Goal: Contribute content

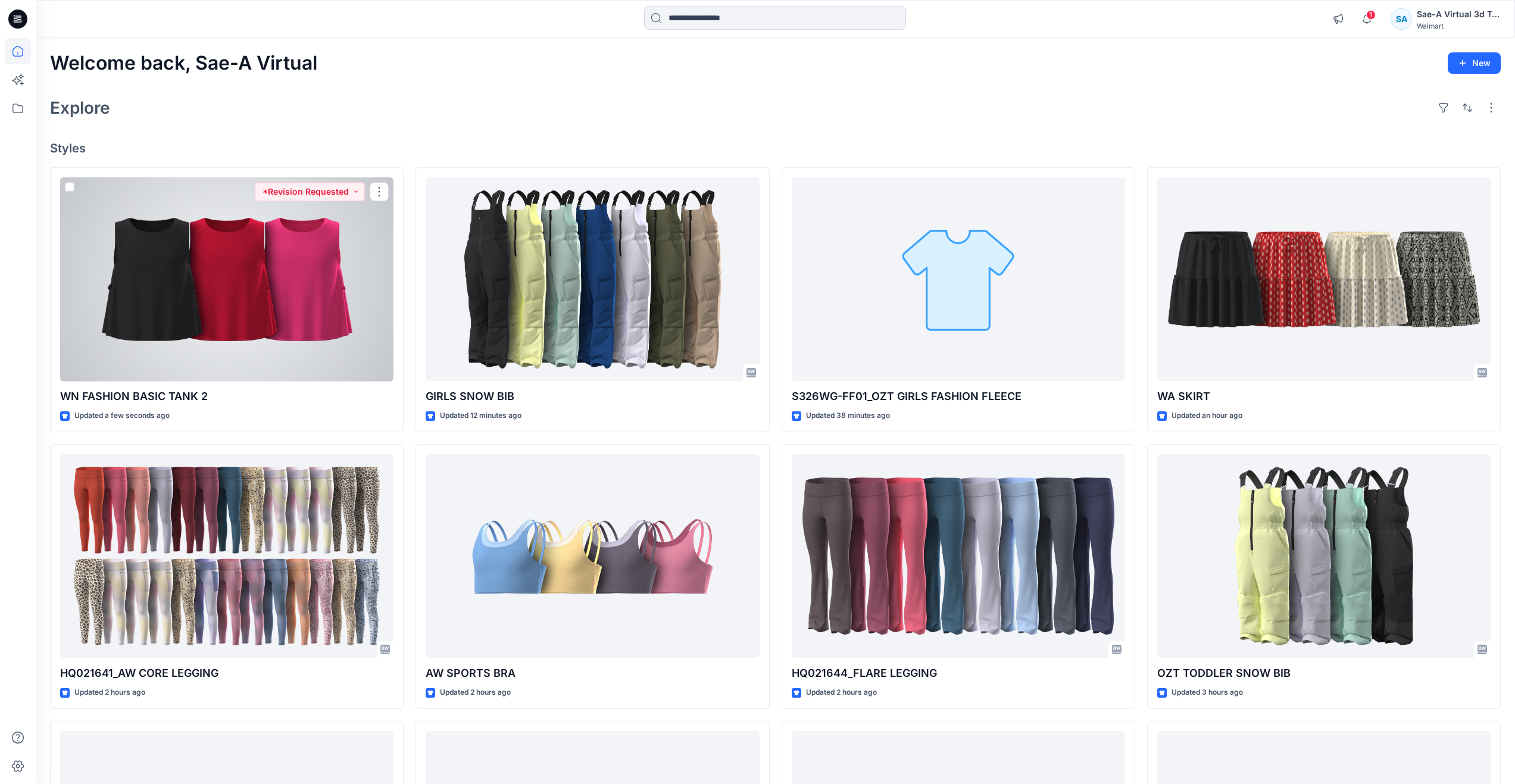
click at [218, 307] on div at bounding box center [226, 279] width 333 height 204
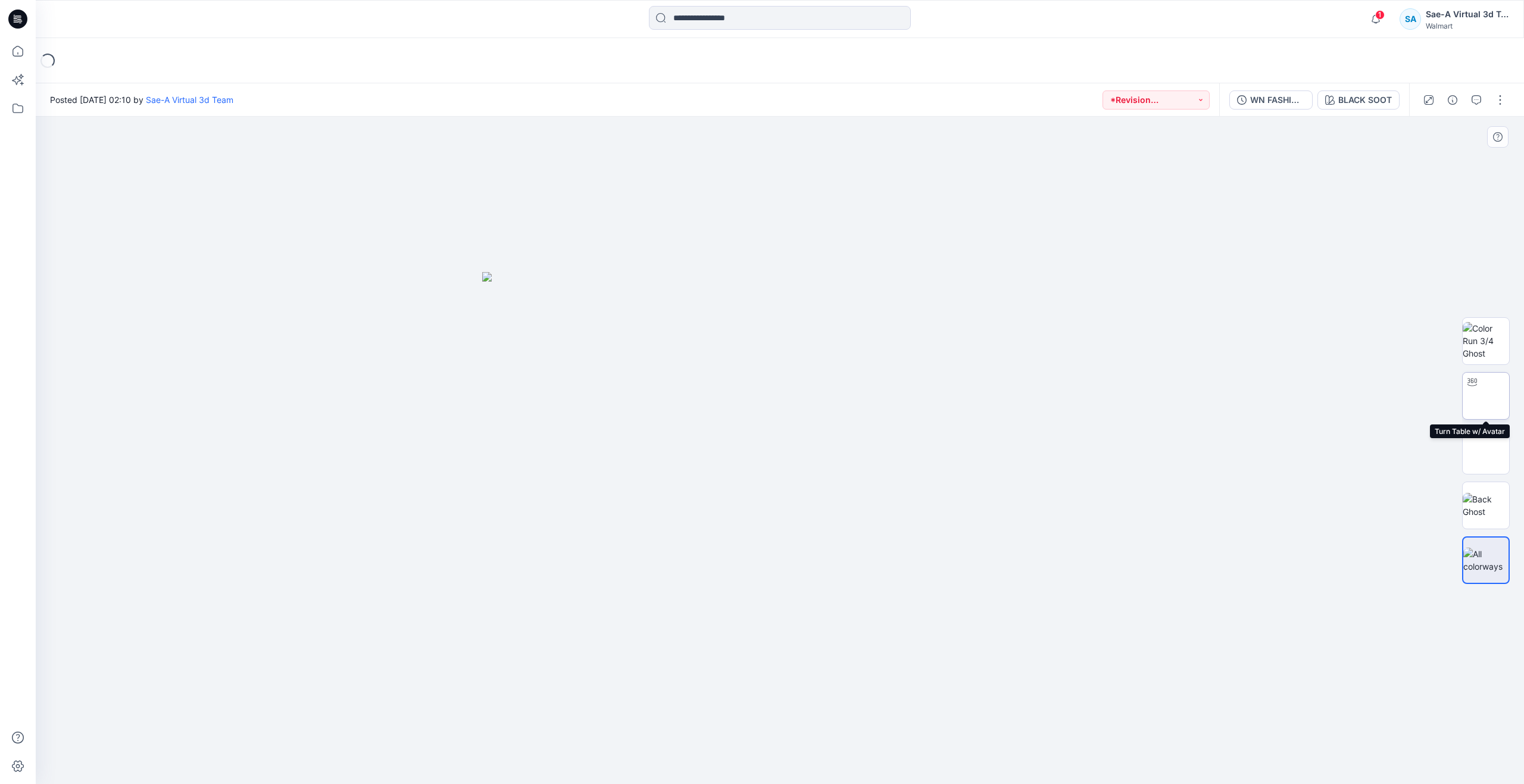
click at [1486, 396] on img at bounding box center [1486, 396] width 0 height 0
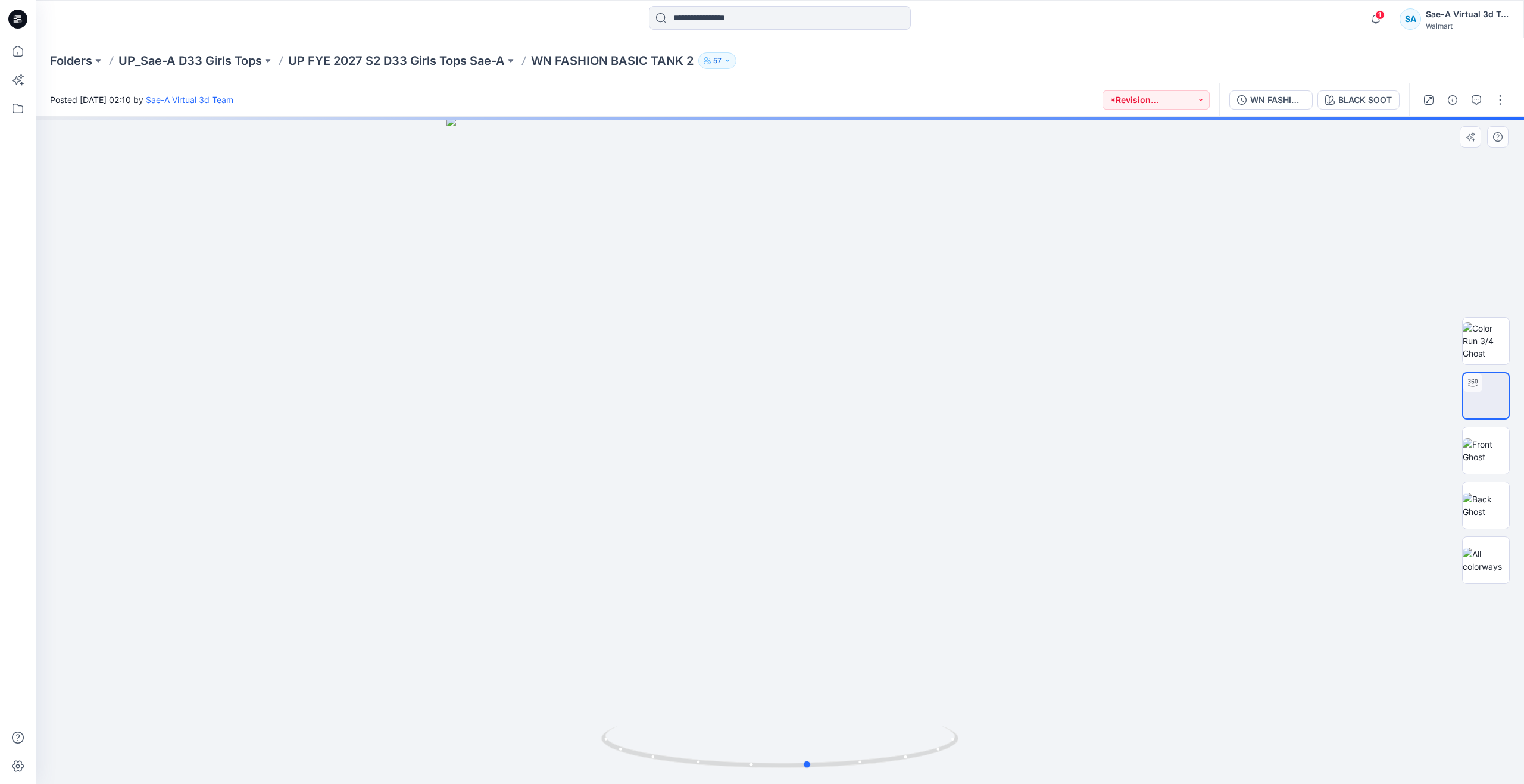
drag, startPoint x: 782, startPoint y: 766, endPoint x: 454, endPoint y: 717, distance: 331.6
click at [454, 717] on div at bounding box center [779, 450] width 1489 height 668
click at [1277, 106] on button "WN FASHION BASIC TANK 2_FULL COLORWAYS" at bounding box center [1271, 100] width 83 height 19
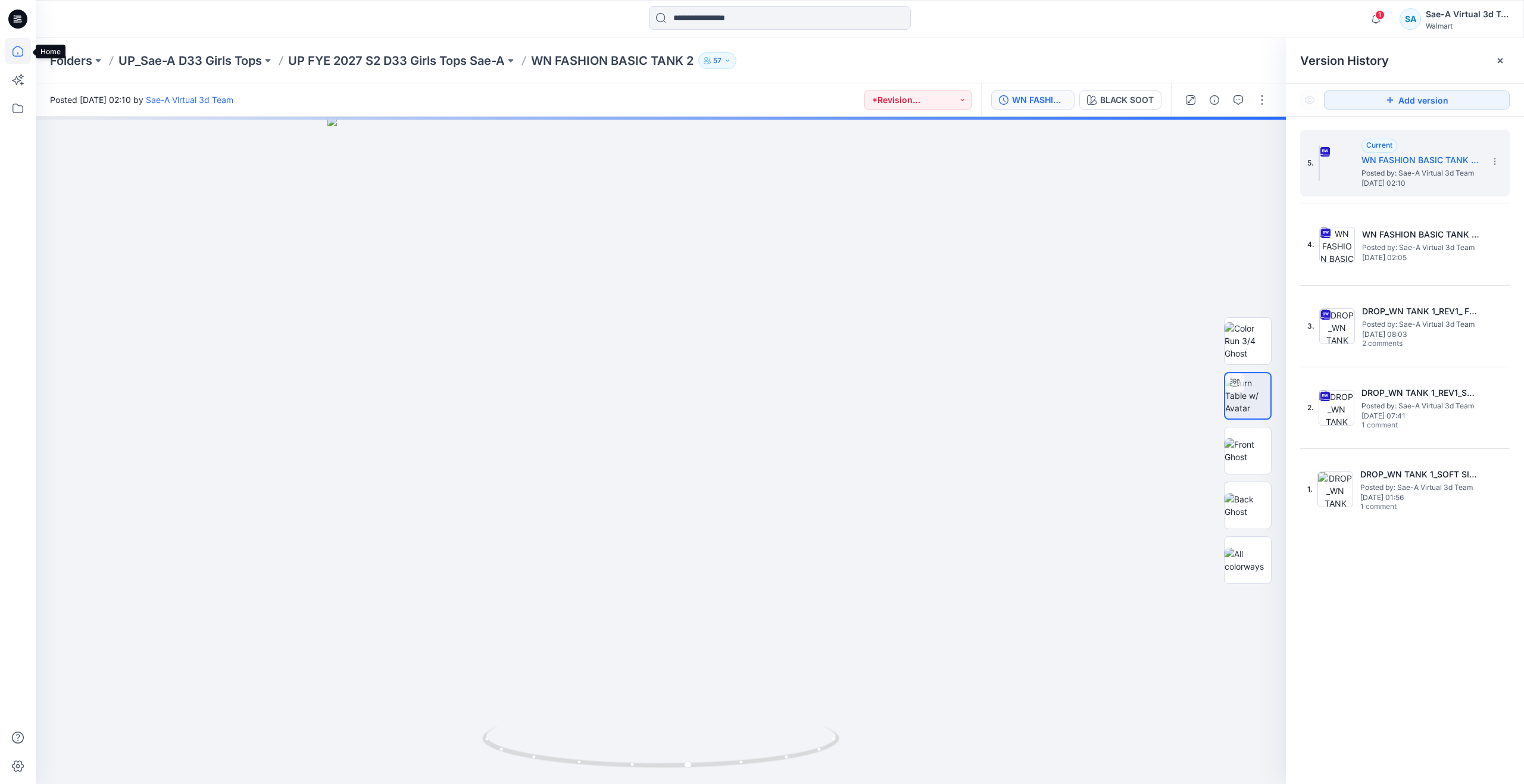
click at [22, 54] on icon at bounding box center [18, 51] width 26 height 26
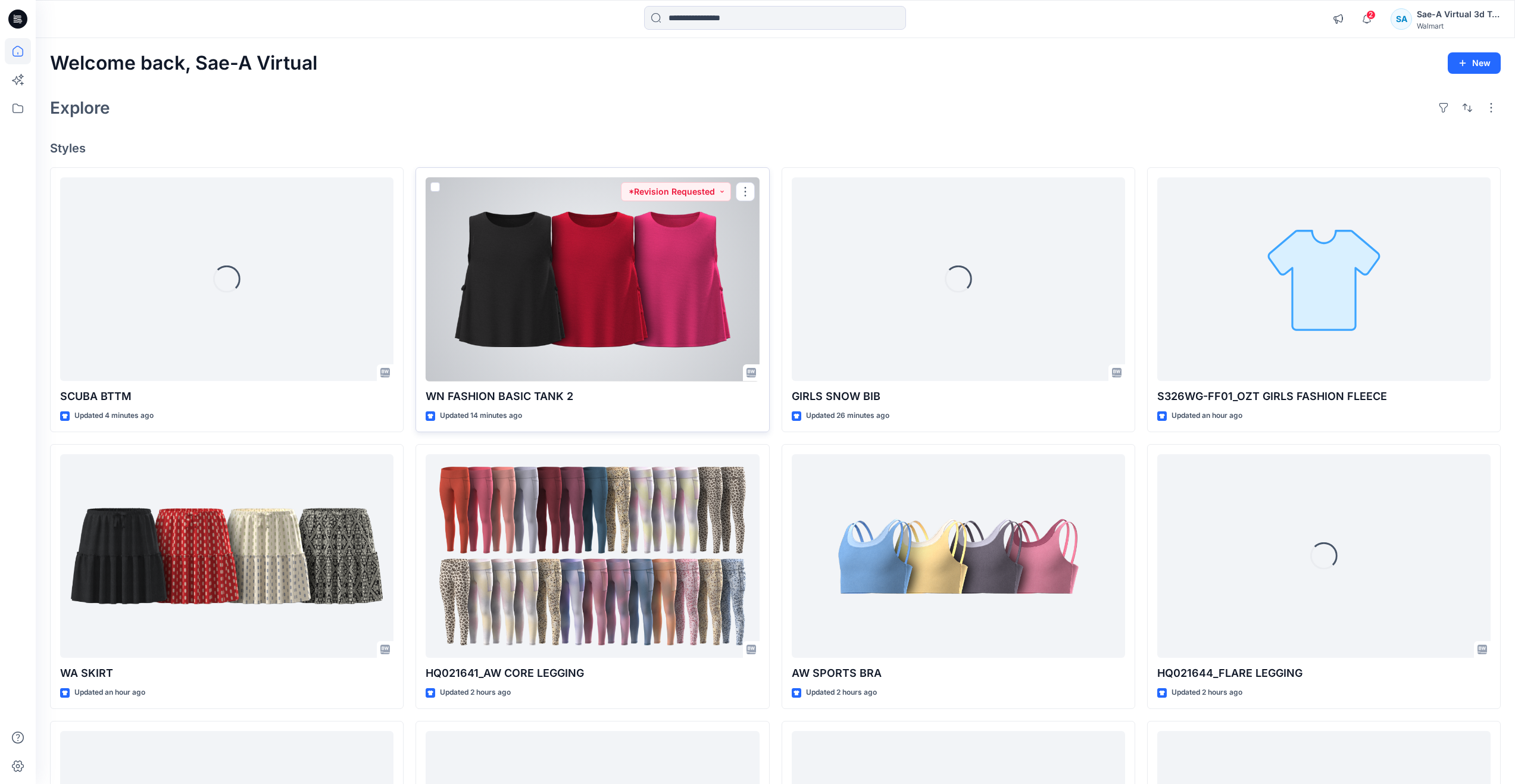
click at [575, 330] on div at bounding box center [592, 279] width 333 height 204
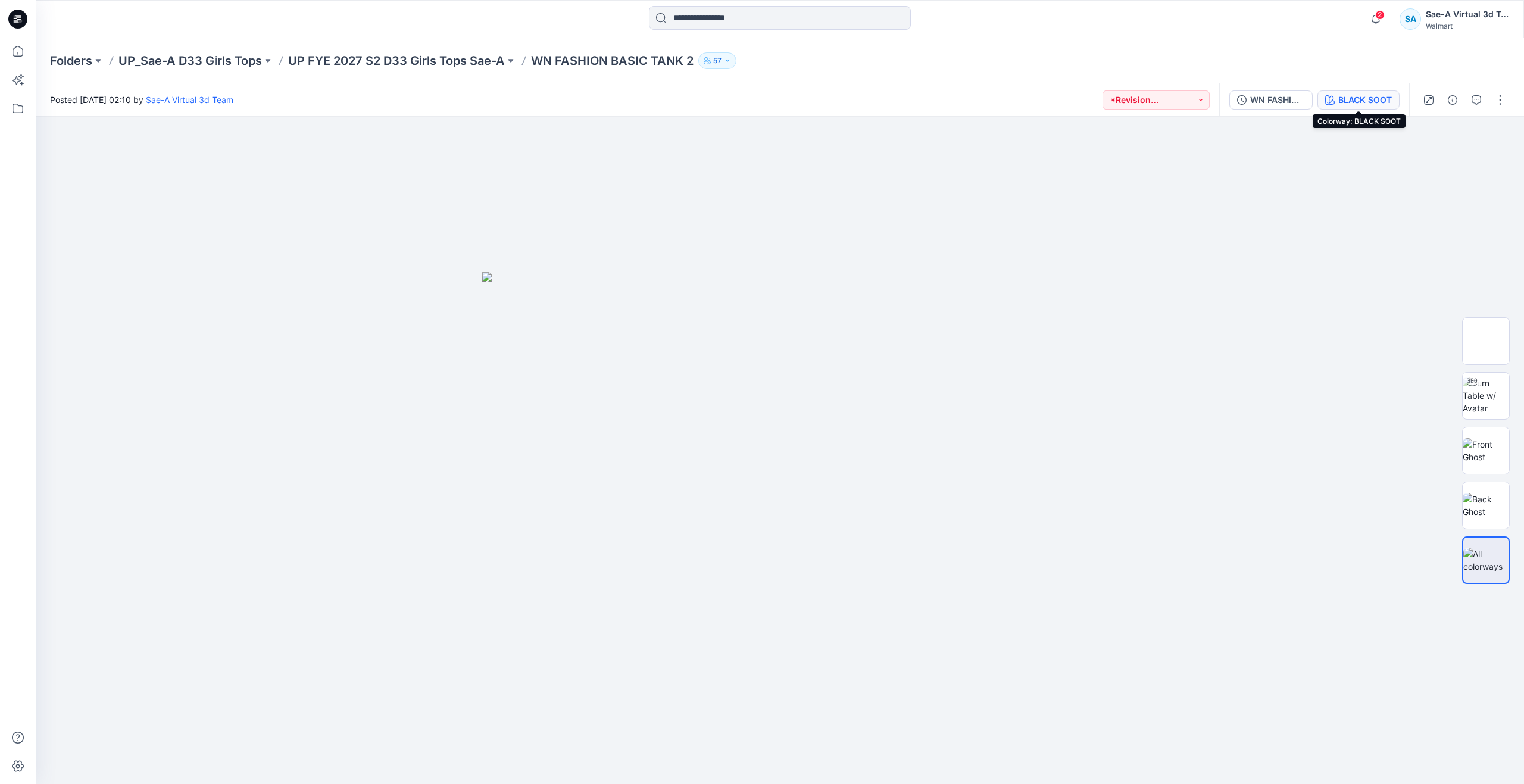
click at [1345, 100] on div "BLACK SOOT" at bounding box center [1365, 99] width 54 height 13
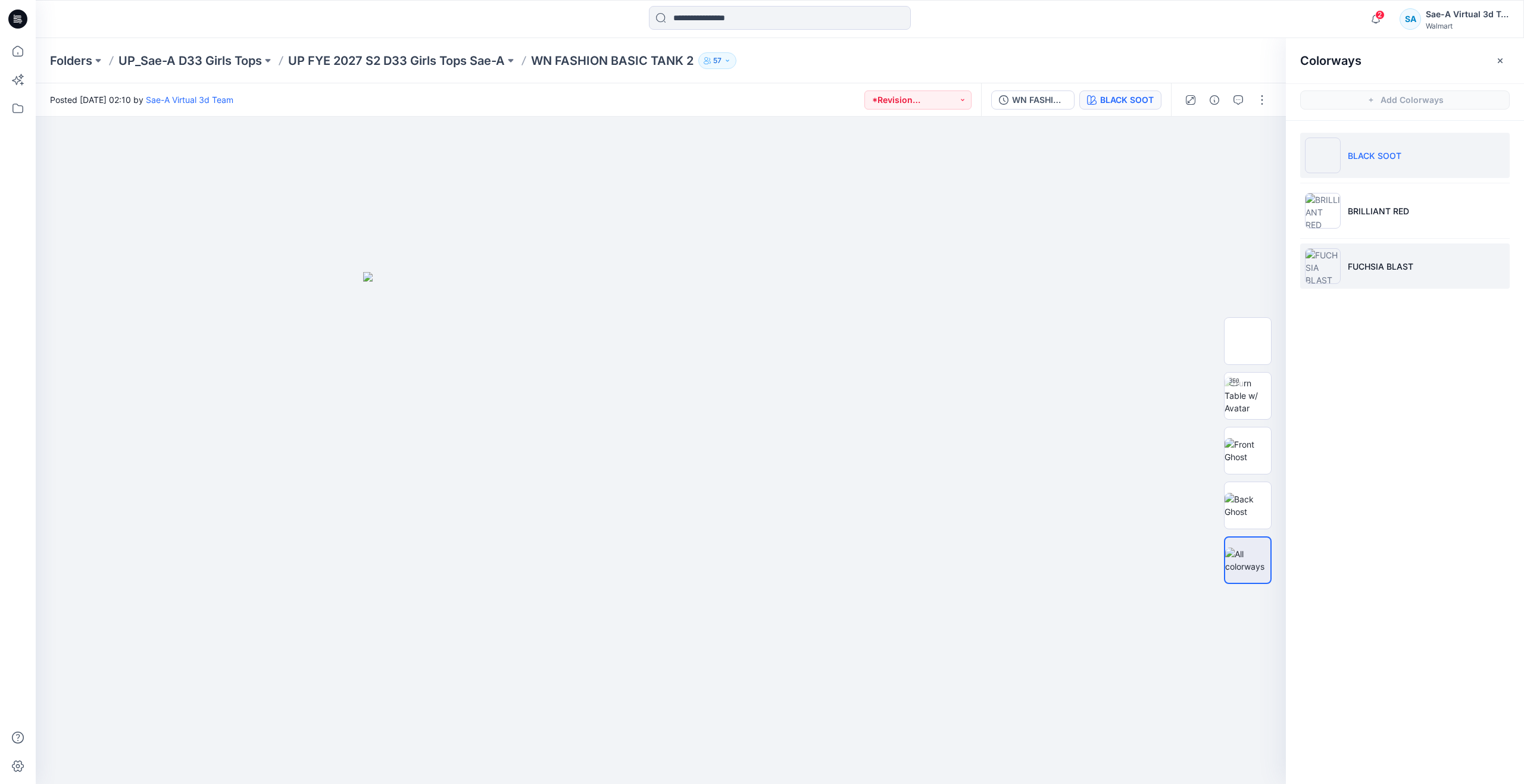
click at [1353, 251] on li "FUCHSIA BLAST" at bounding box center [1405, 266] width 210 height 45
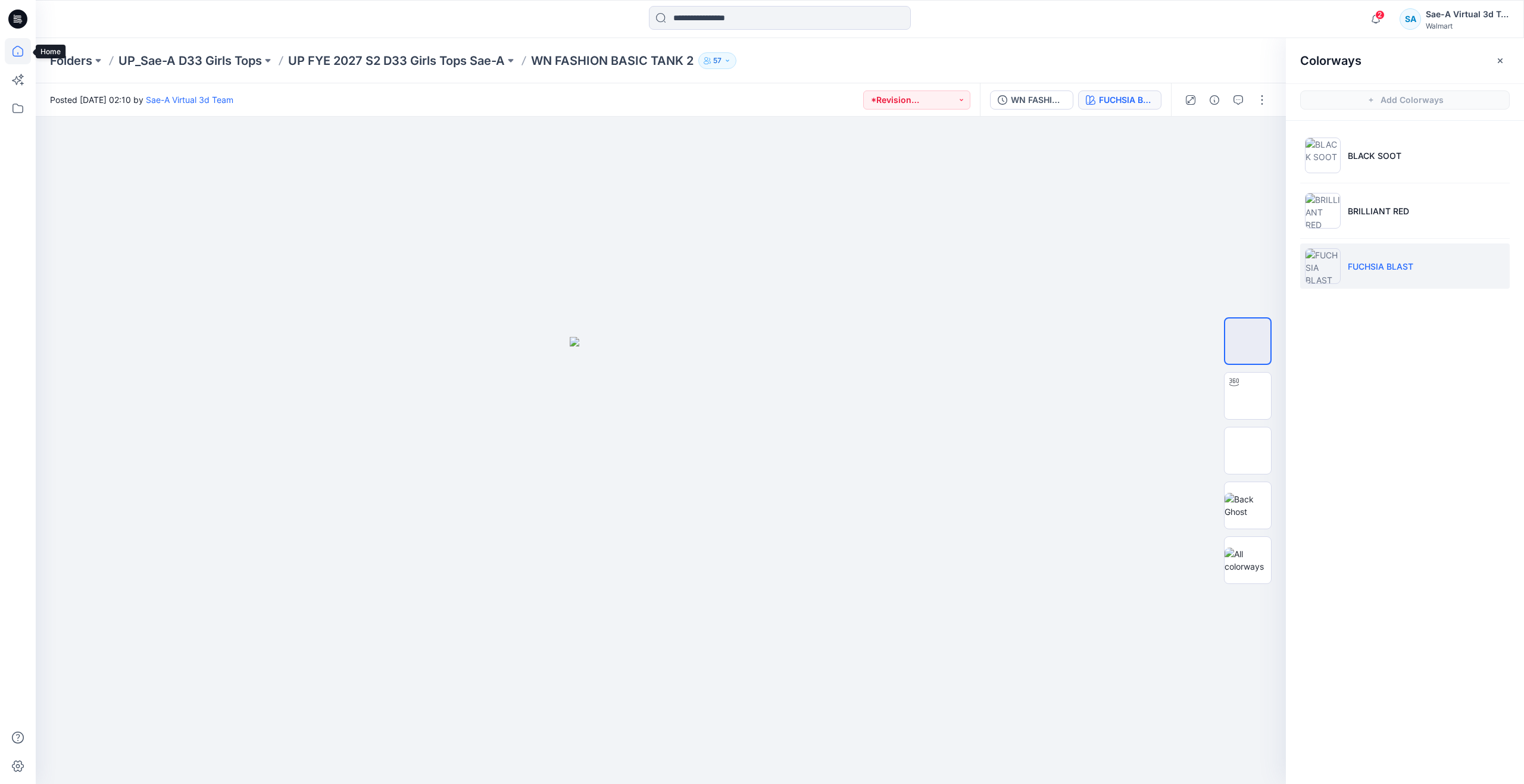
click at [22, 47] on icon at bounding box center [18, 51] width 26 height 26
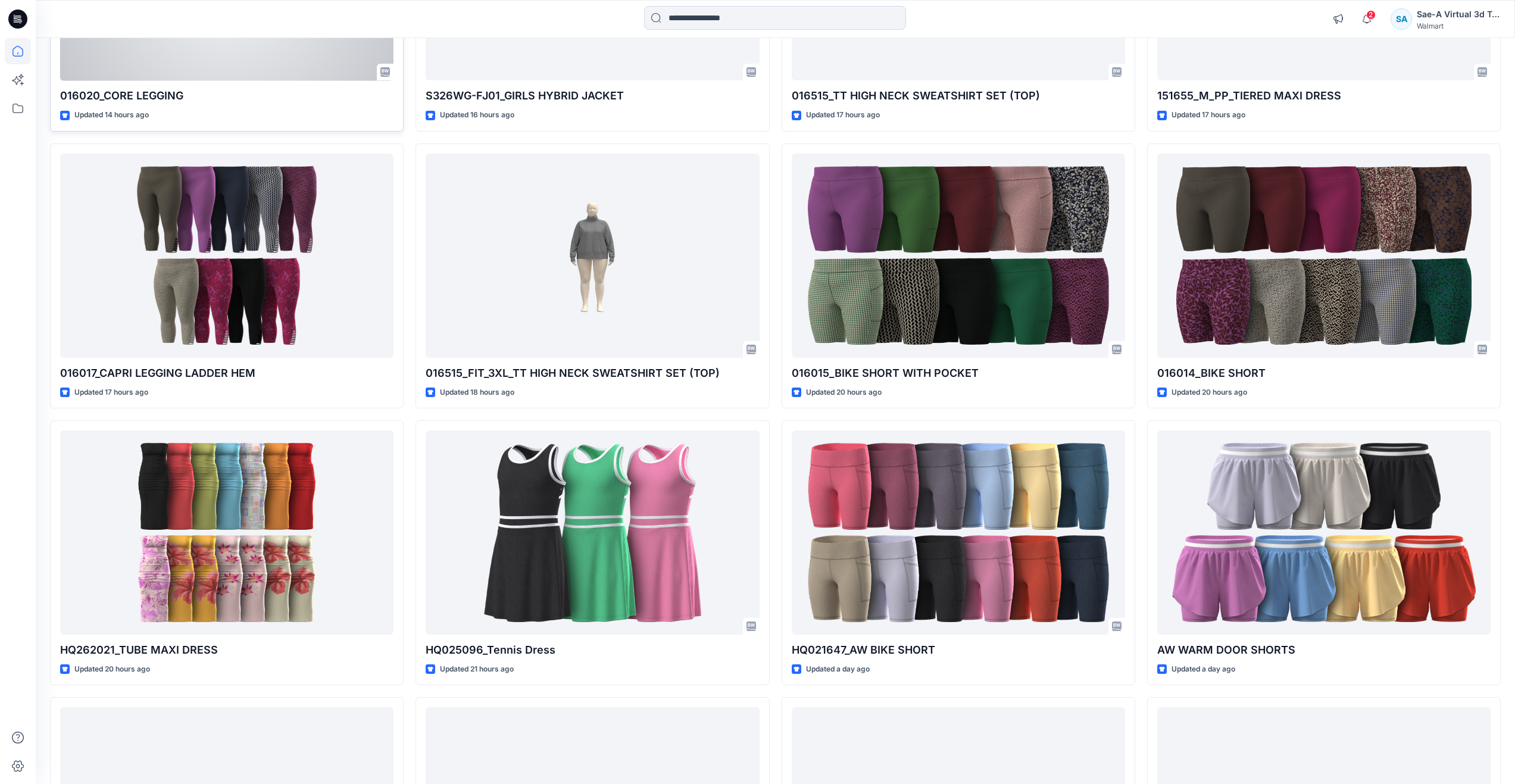
scroll to position [1921, 0]
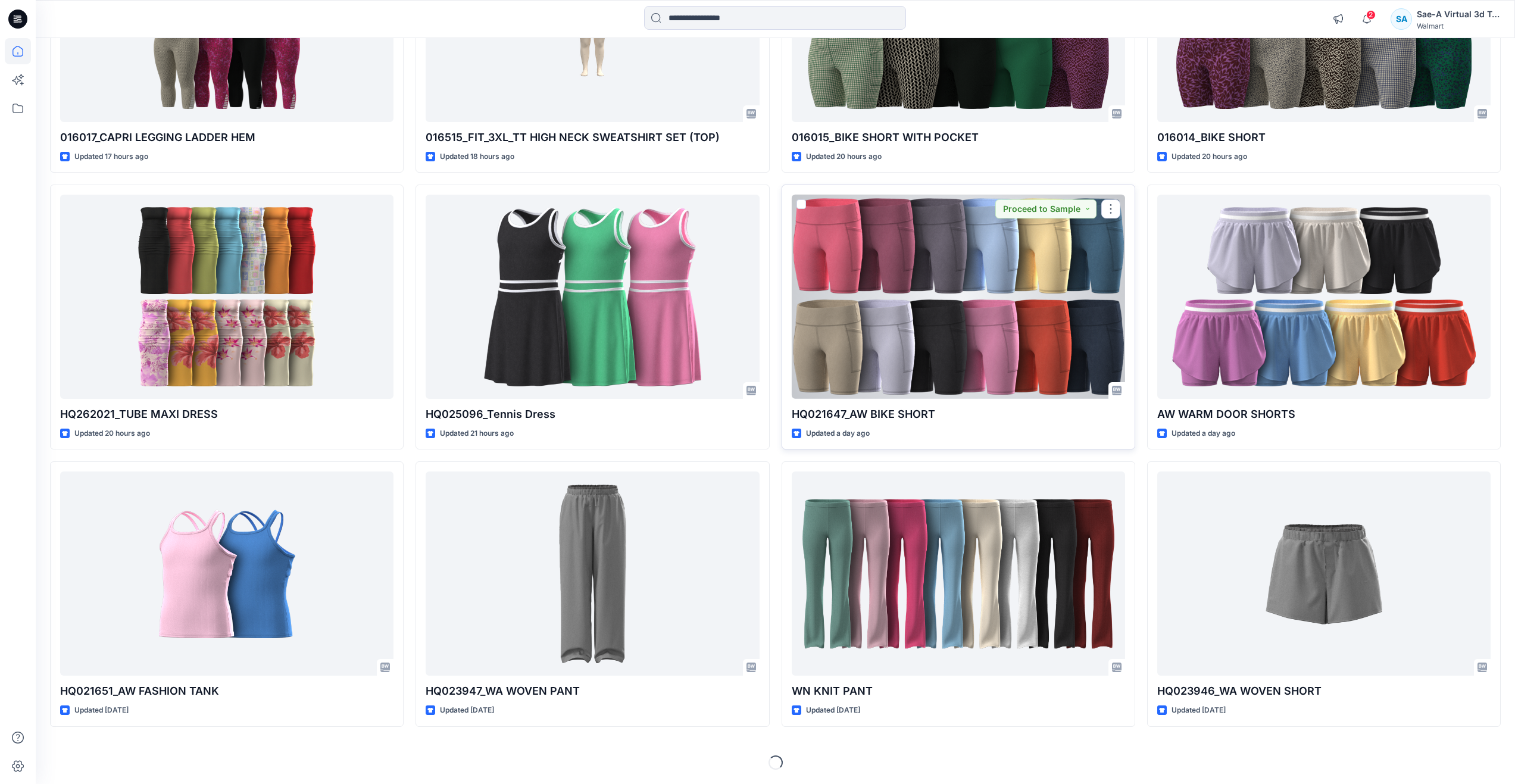
click at [881, 351] on div at bounding box center [958, 297] width 333 height 204
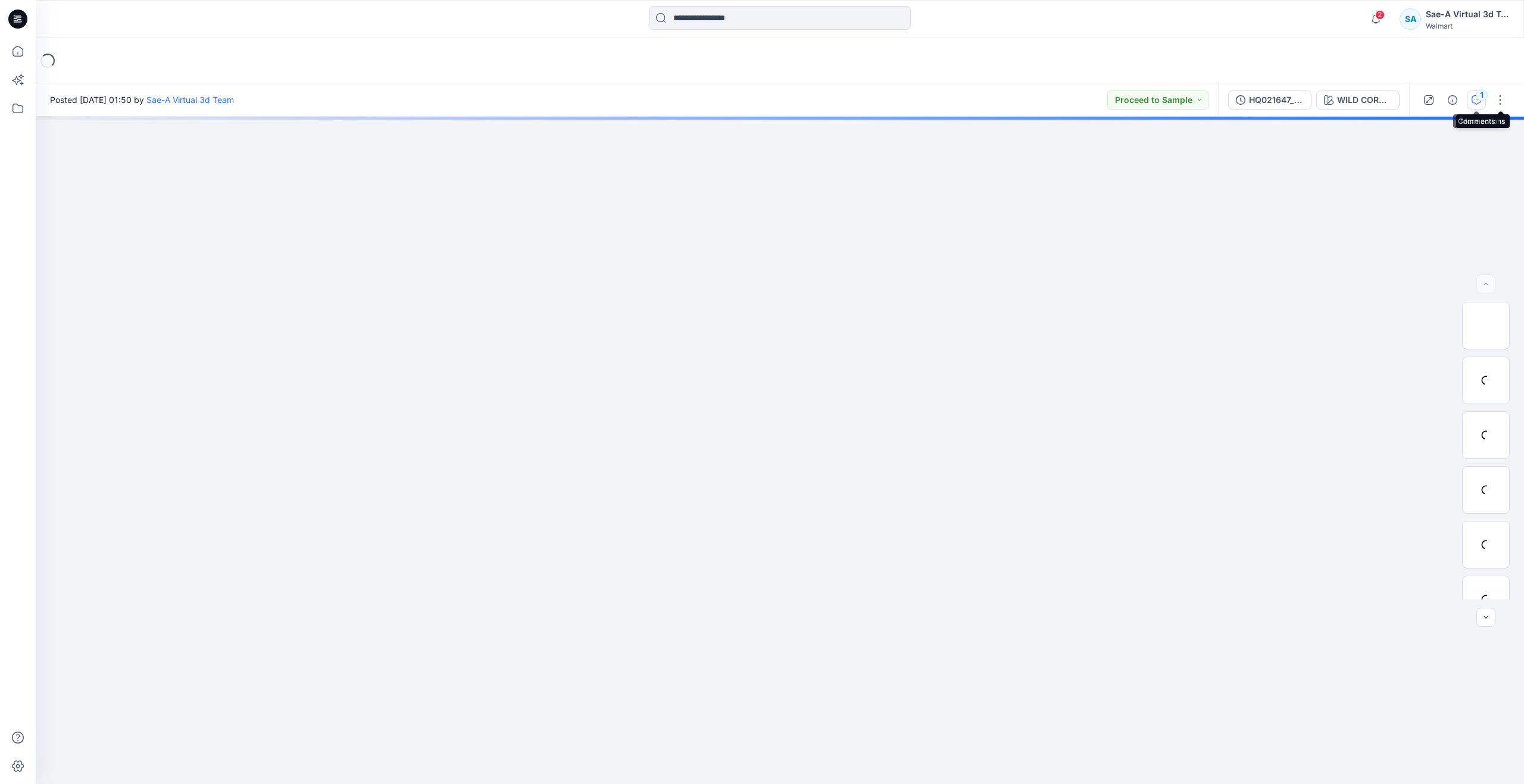
click at [1480, 96] on div "1" at bounding box center [1481, 95] width 12 height 12
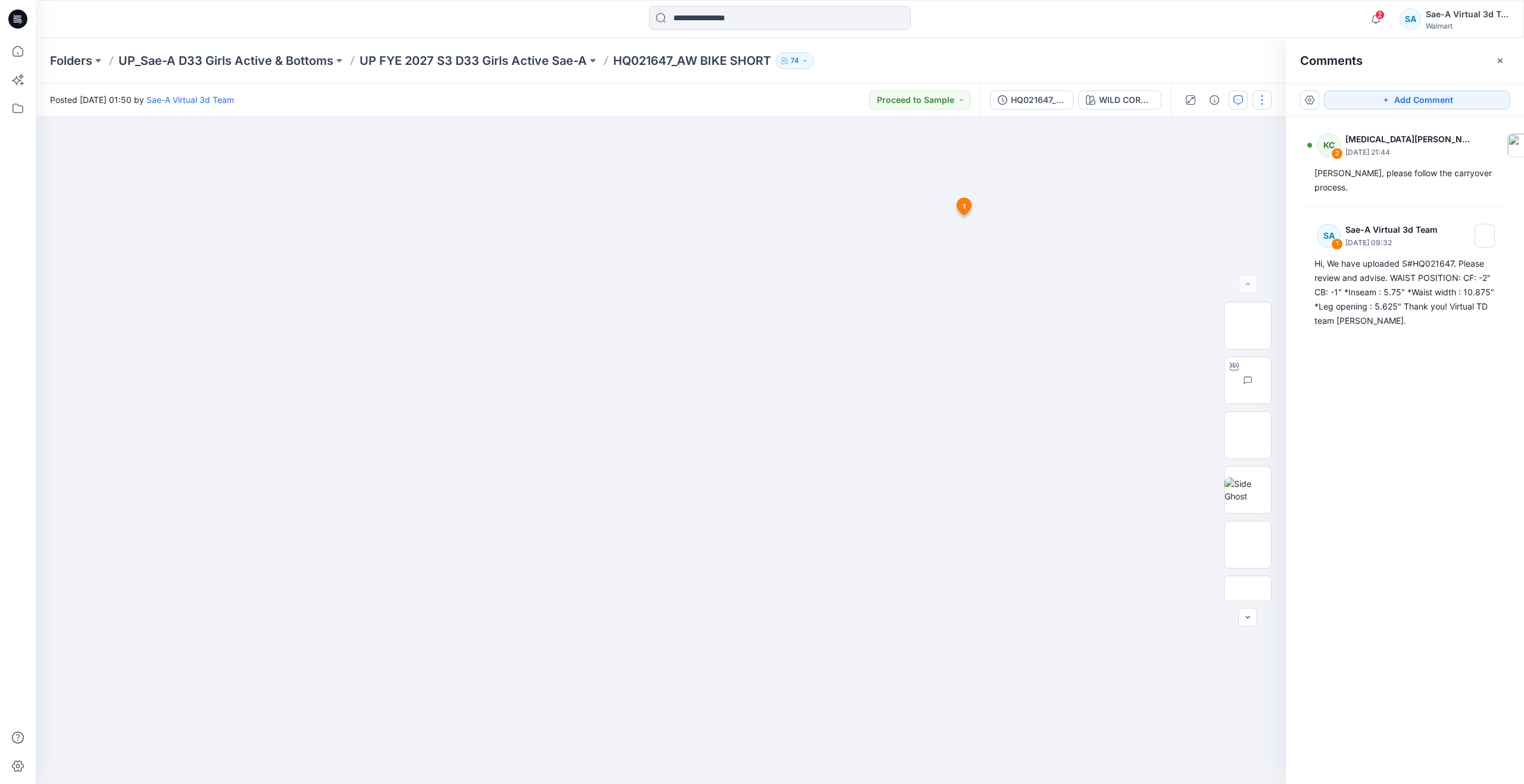
click at [1264, 99] on button "button" at bounding box center [1262, 100] width 19 height 19
click at [1213, 166] on button "Edit" at bounding box center [1212, 161] width 110 height 22
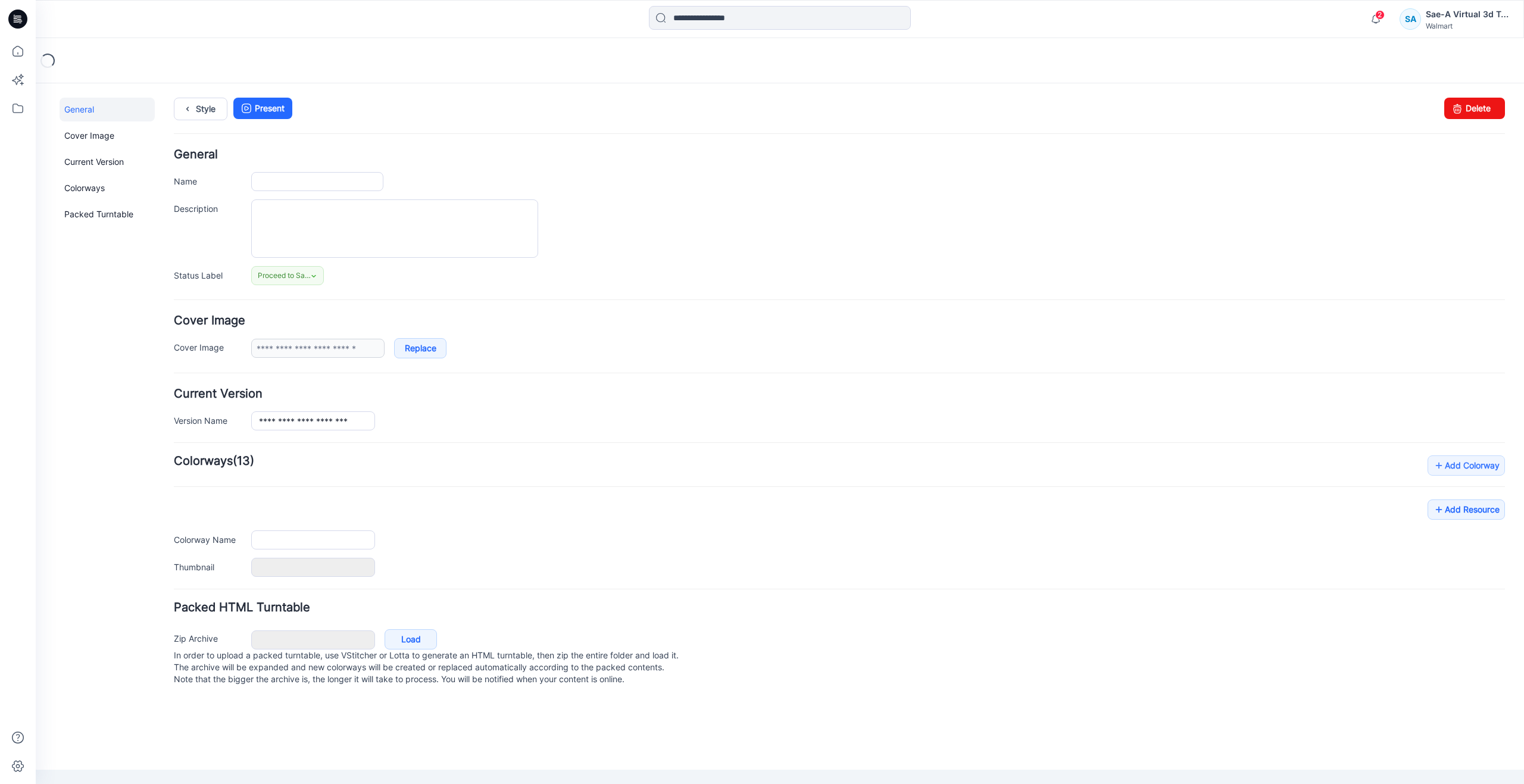
type input "**********"
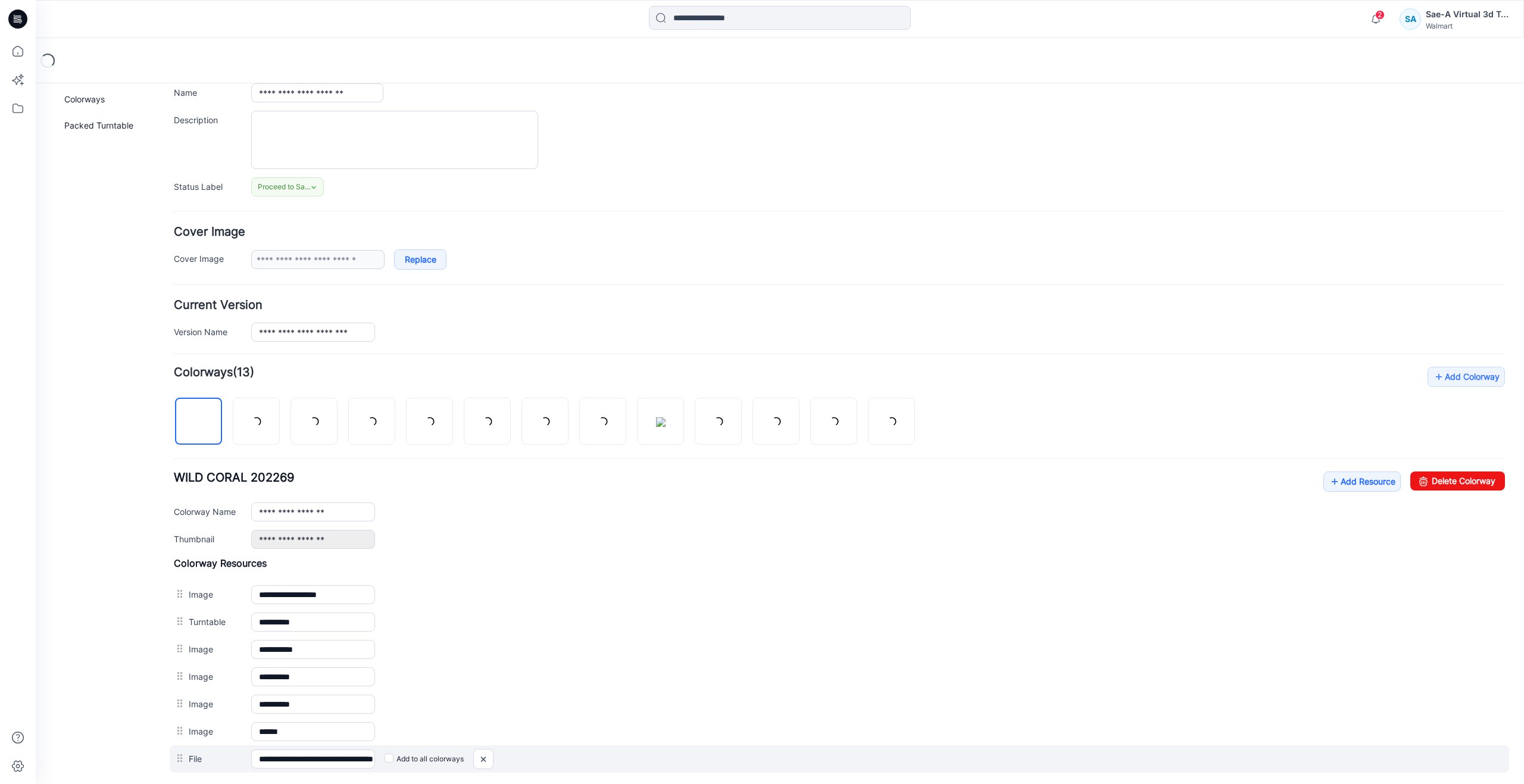
scroll to position [214, 0]
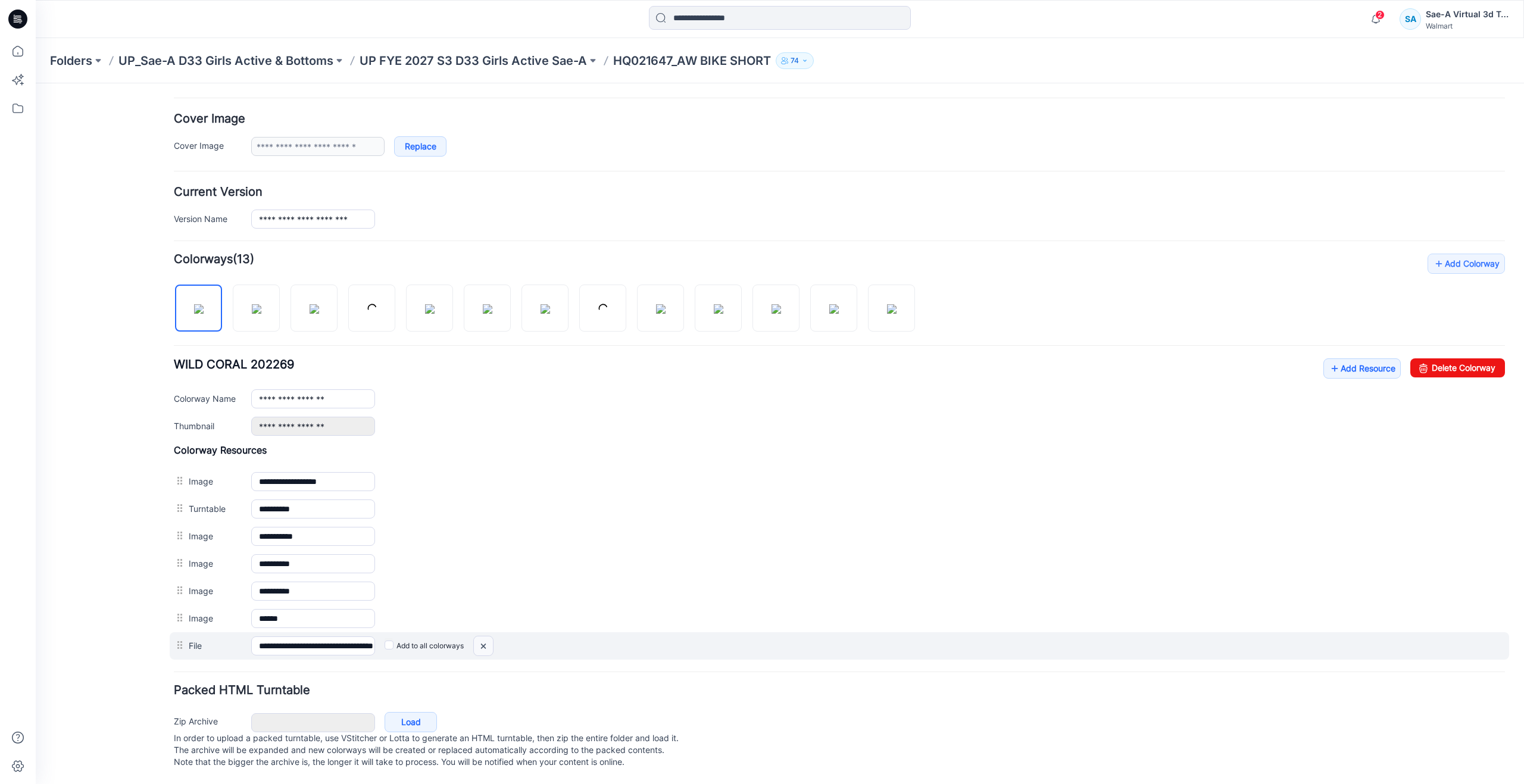
click at [480, 636] on img at bounding box center [484, 646] width 19 height 20
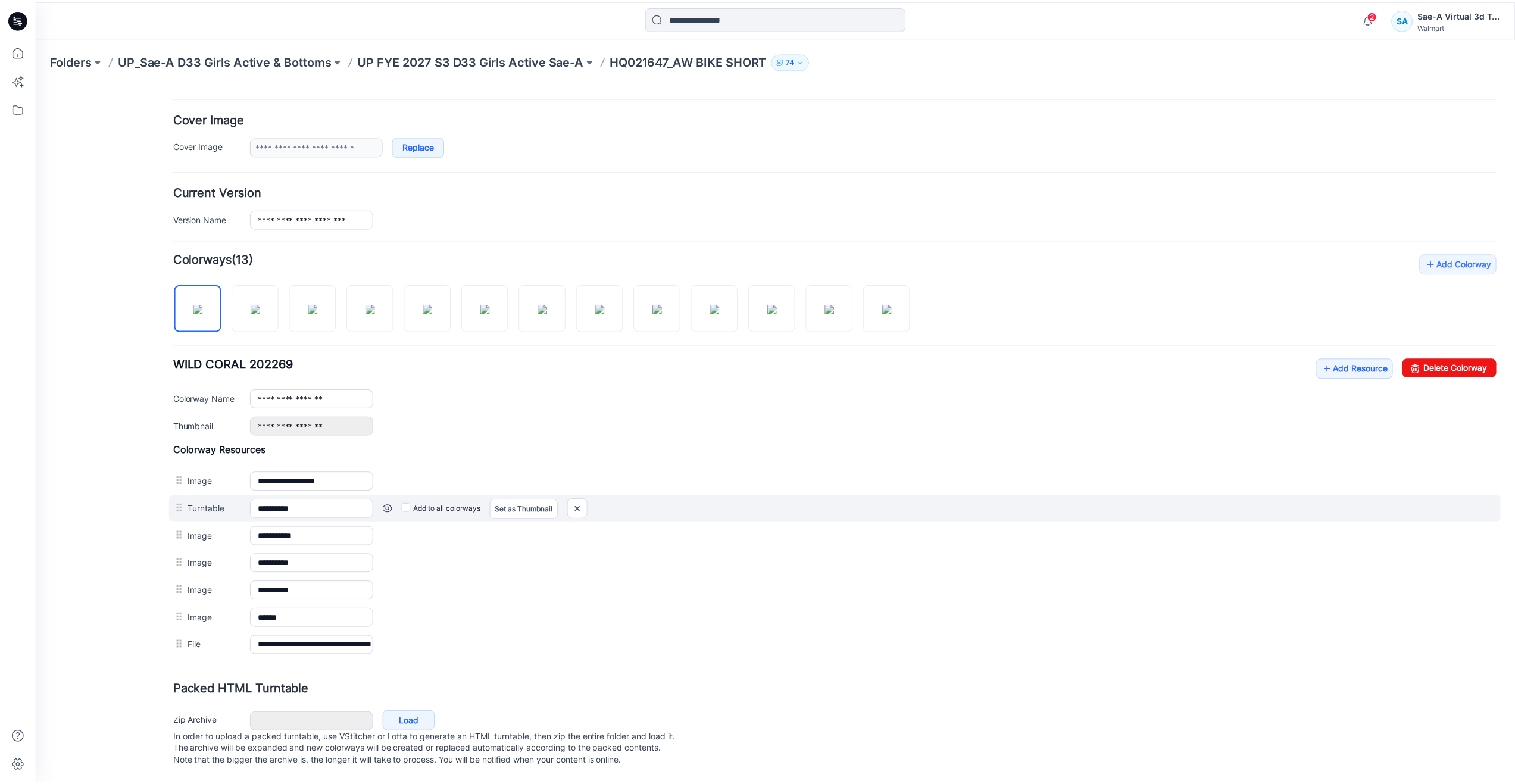
scroll to position [187, 0]
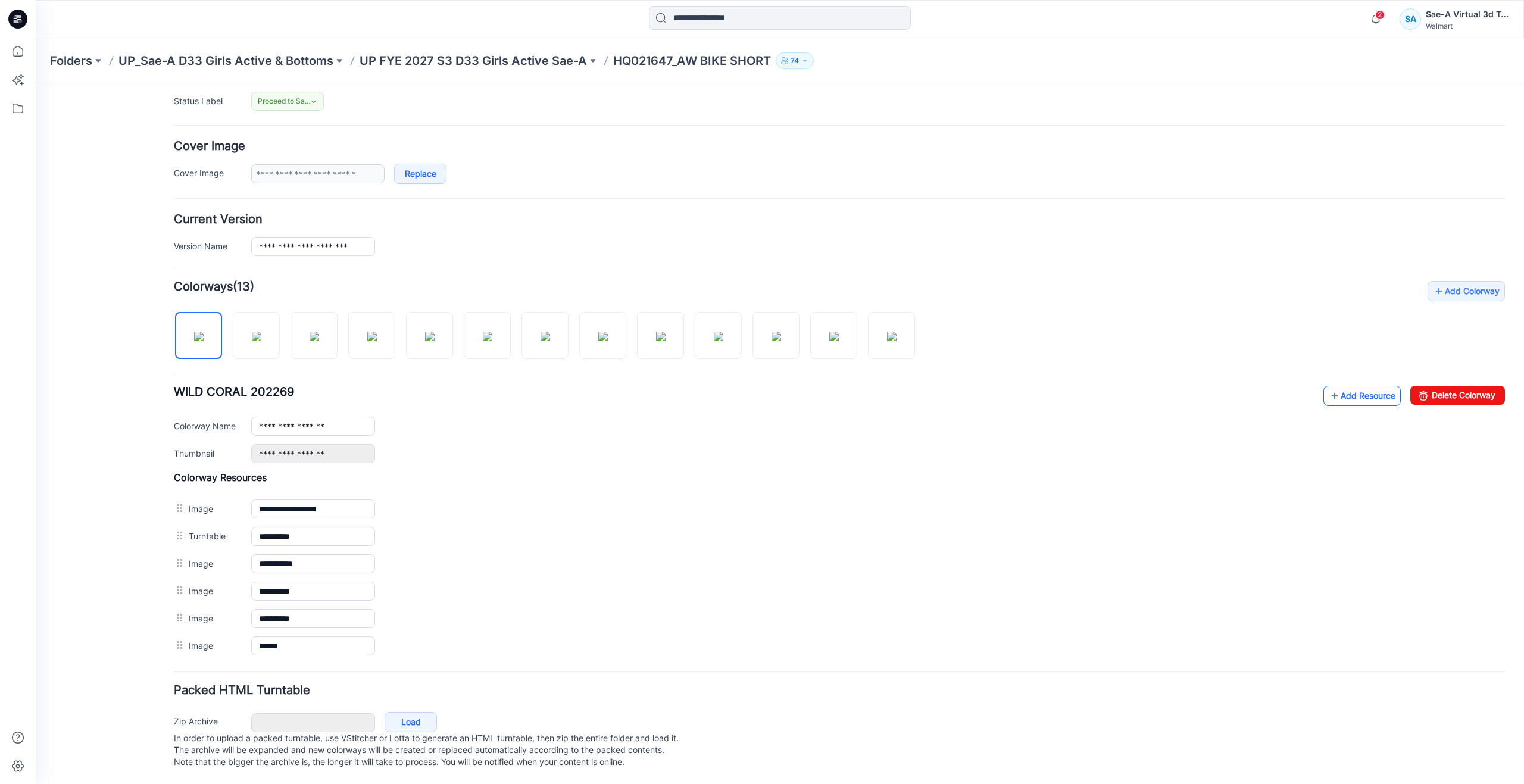
click at [1324, 386] on link "Add Resource" at bounding box center [1363, 396] width 78 height 20
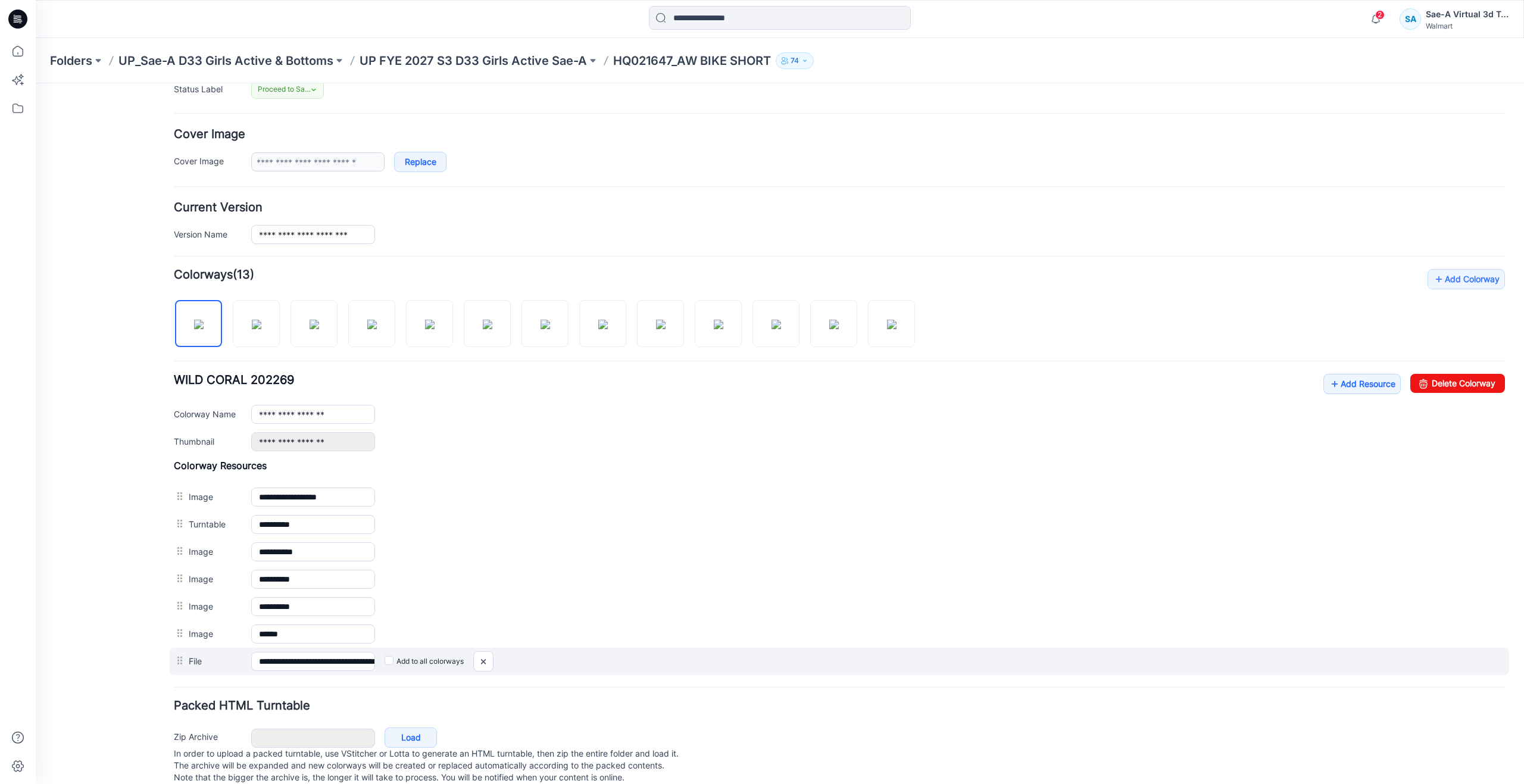
click at [388, 667] on label "Add to all colorways" at bounding box center [424, 661] width 79 height 19
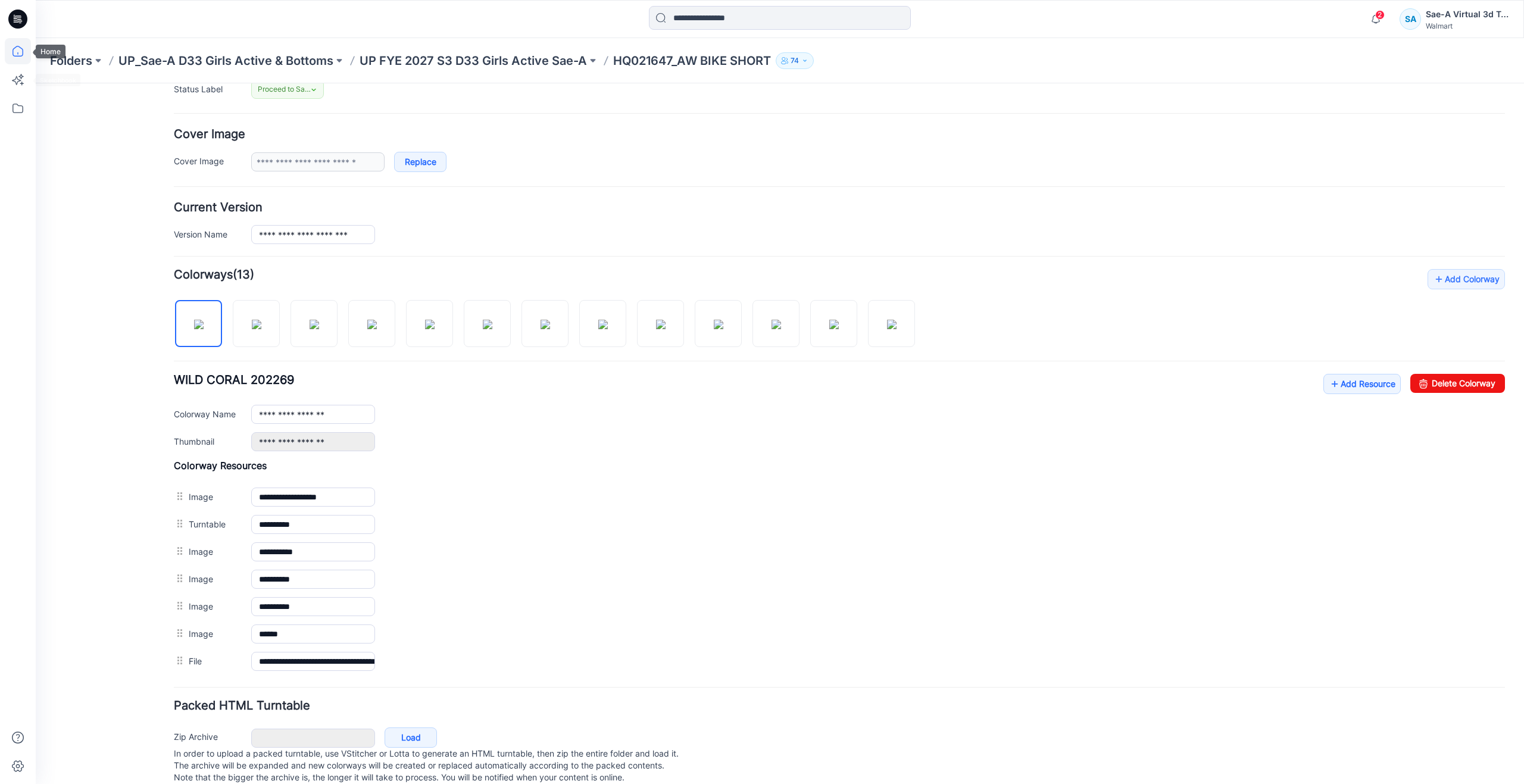
click at [17, 46] on icon at bounding box center [18, 51] width 26 height 26
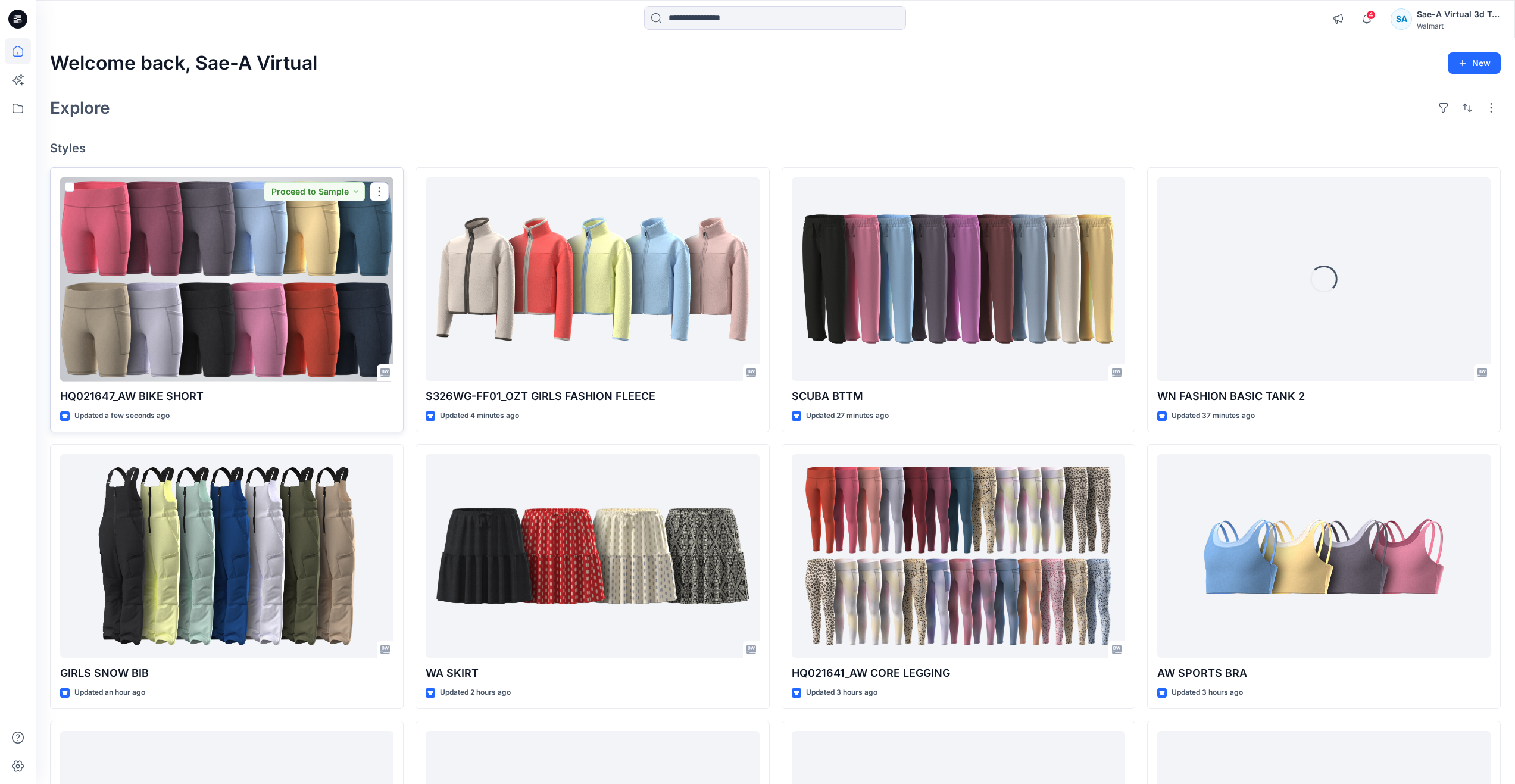
click at [295, 313] on div at bounding box center [226, 279] width 333 height 204
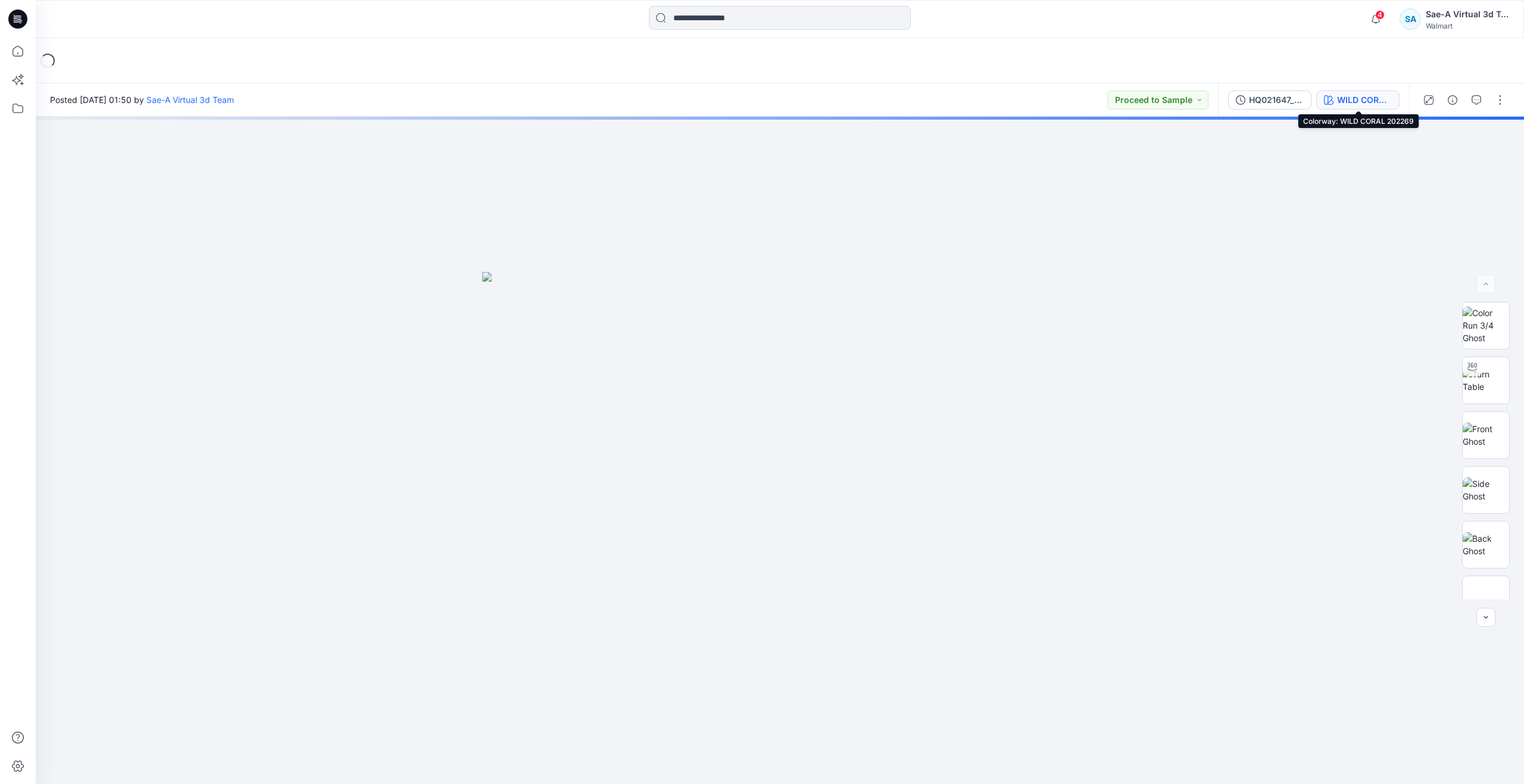
click at [1344, 96] on div "WILD CORAL 202269" at bounding box center [1365, 99] width 55 height 13
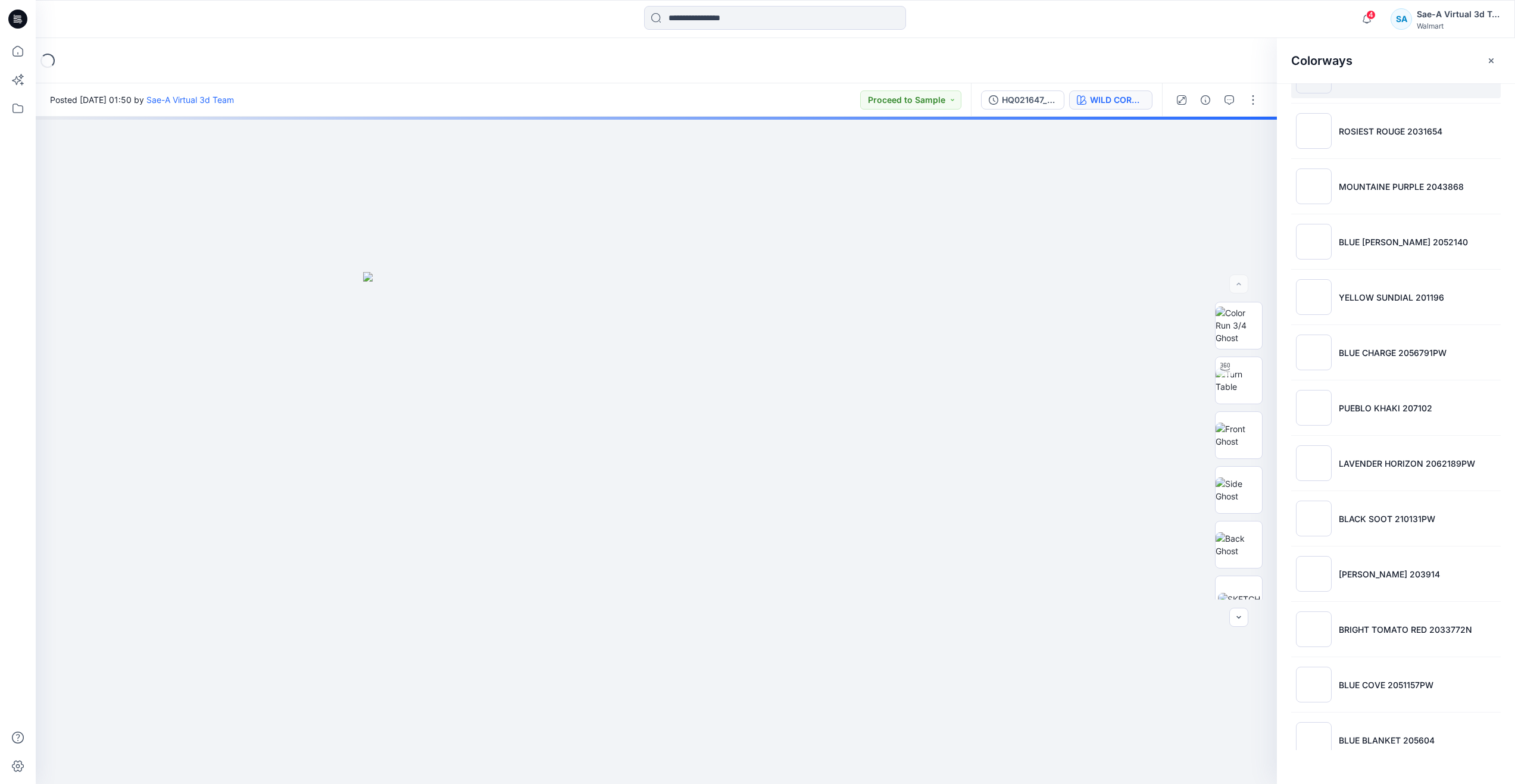
scroll to position [131, 0]
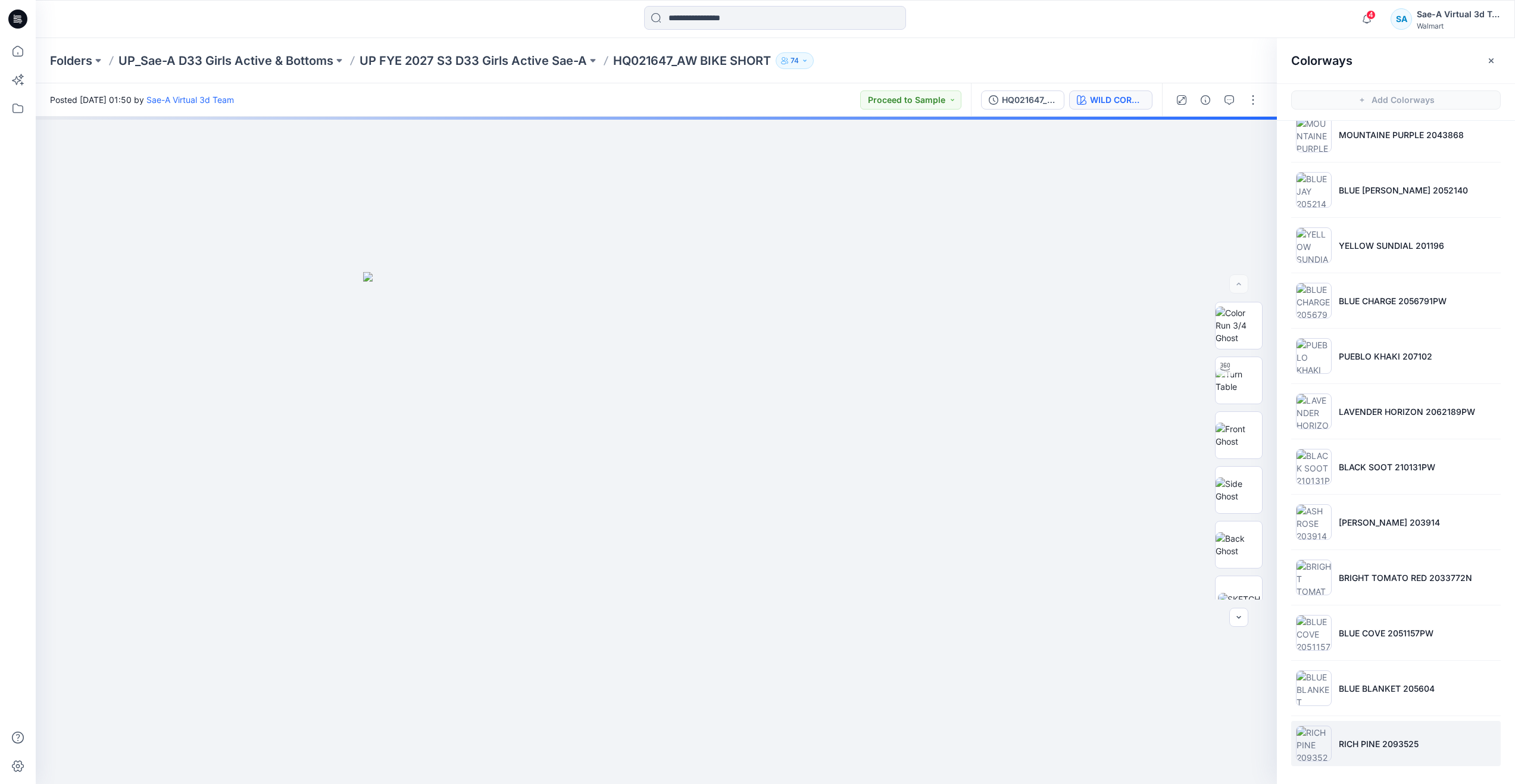
click at [1345, 736] on li "RICH PINE 2093525" at bounding box center [1396, 743] width 210 height 45
click at [1229, 489] on img at bounding box center [1238, 490] width 46 height 25
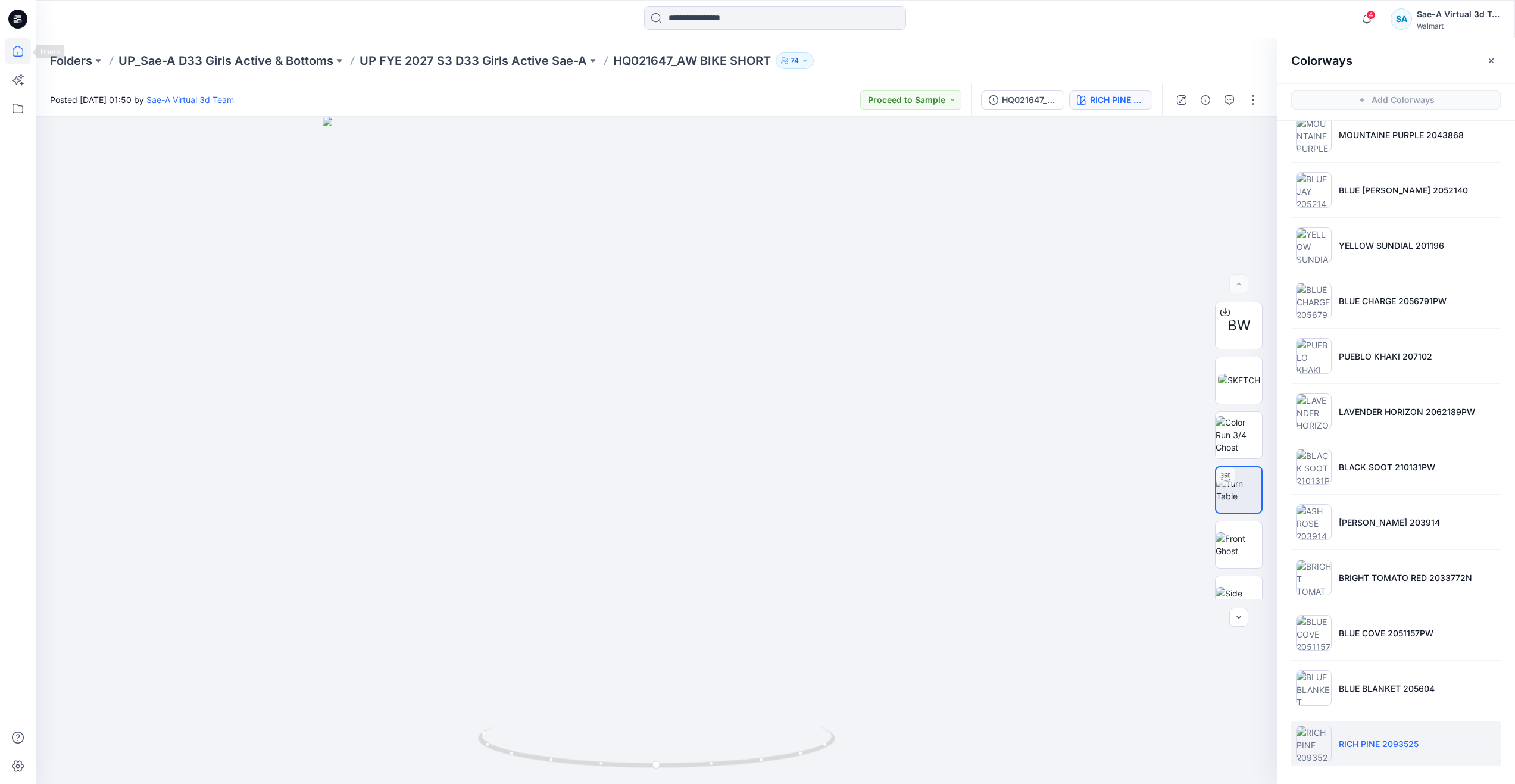
click at [25, 52] on icon at bounding box center [18, 51] width 26 height 26
